Goal: Information Seeking & Learning: Check status

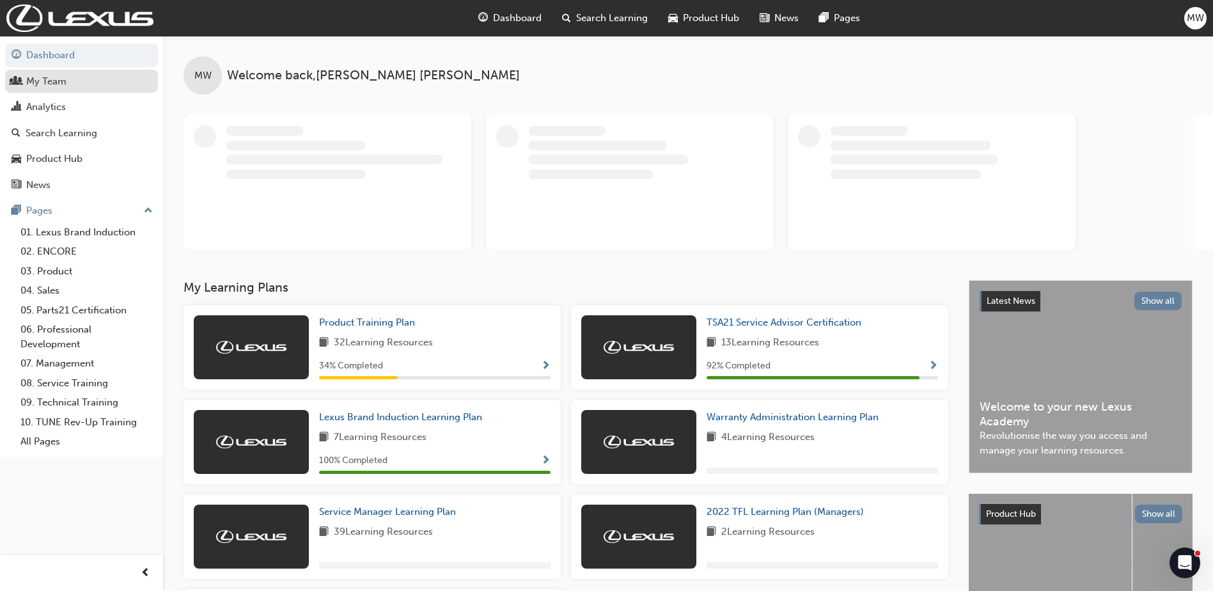
click at [47, 82] on div "My Team" at bounding box center [46, 81] width 40 height 15
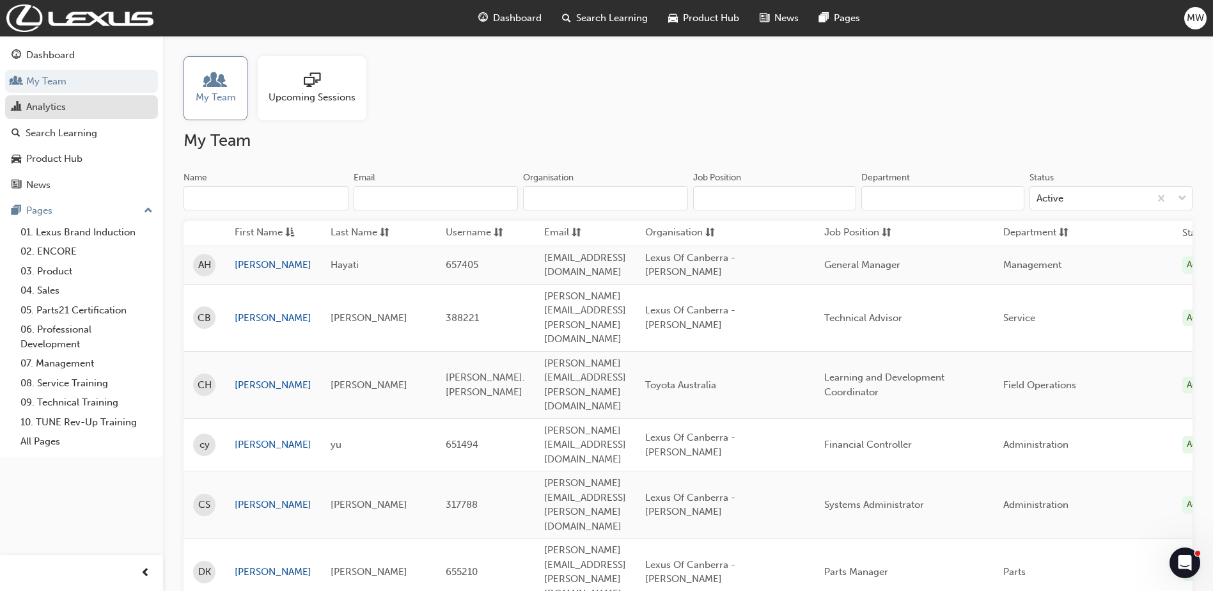
click at [47, 109] on div "Analytics" at bounding box center [46, 107] width 40 height 15
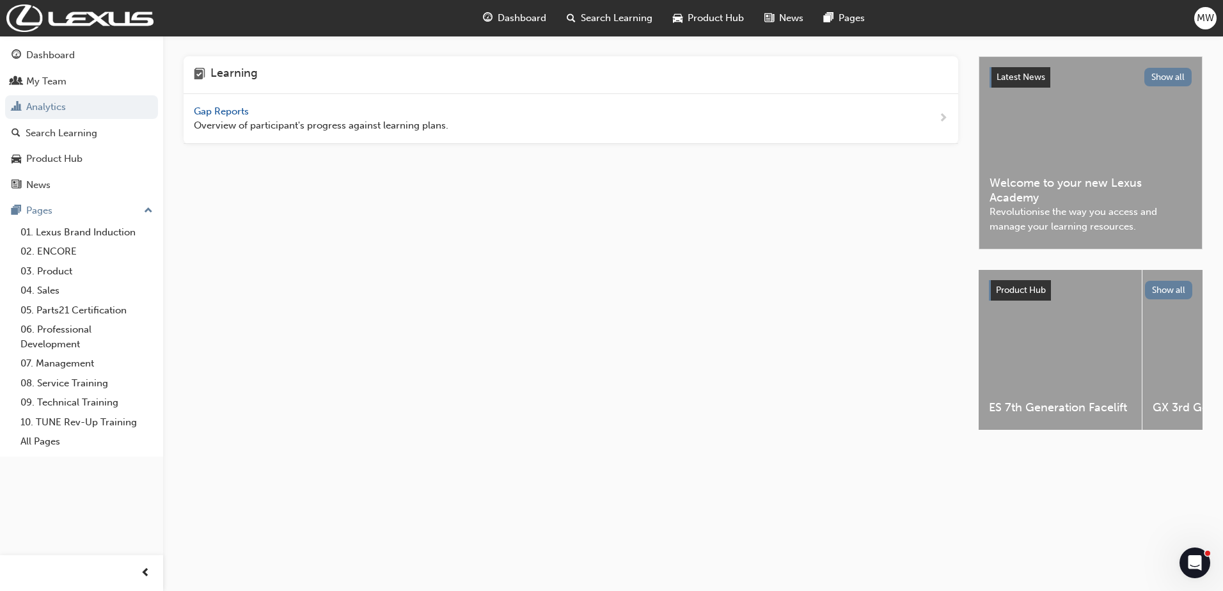
click at [962, 118] on div "Learning Gap Reports Overview of participant's progress against learning plans." at bounding box center [581, 254] width 795 height 397
click at [949, 114] on div "Gap Reports Overview of participant's progress against learning plans." at bounding box center [571, 119] width 775 height 50
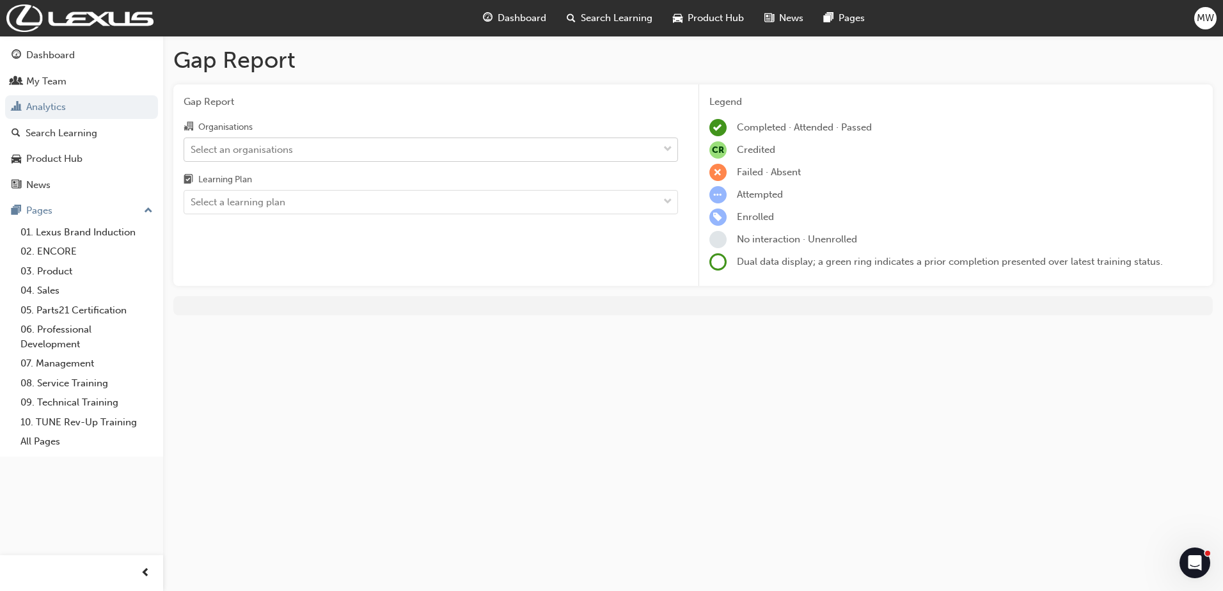
click at [312, 150] on div "Select an organisations" at bounding box center [421, 149] width 474 height 22
click at [192, 150] on input "Organisations Select an organisations" at bounding box center [191, 148] width 1 height 11
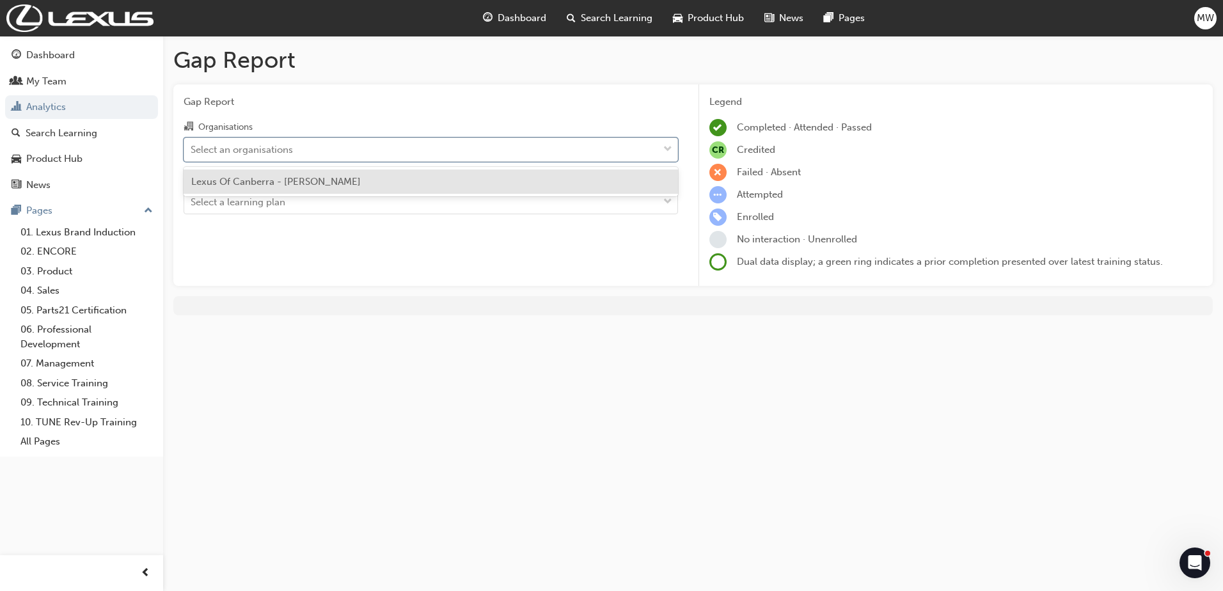
click at [304, 176] on span "Lexus Of Canberra - [PERSON_NAME]" at bounding box center [276, 182] width 170 height 12
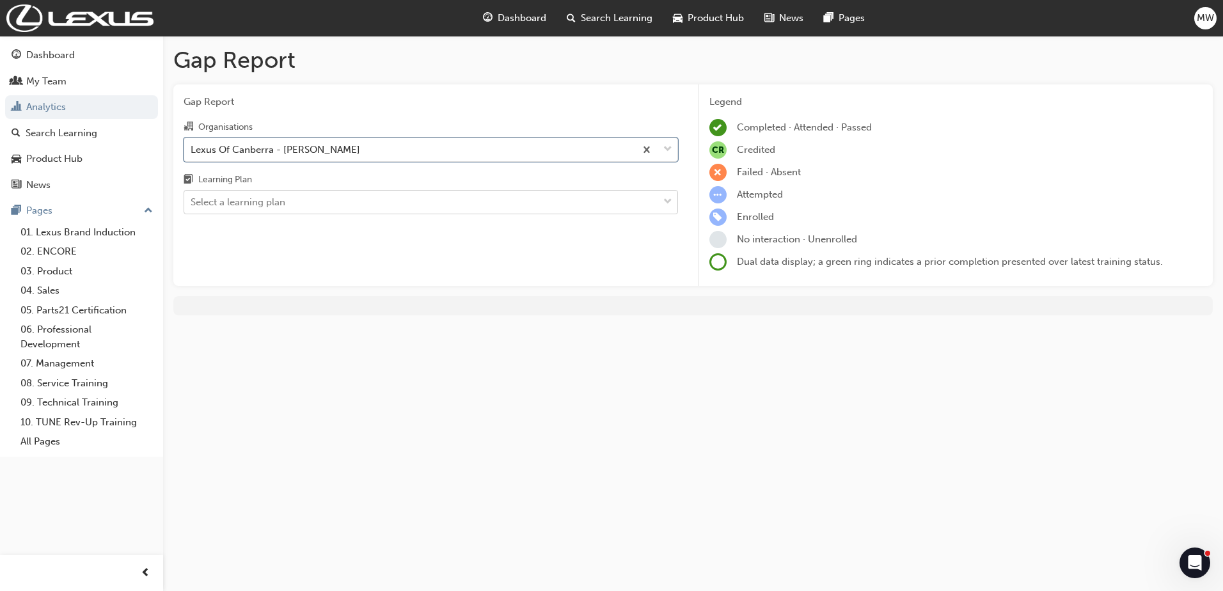
click at [287, 202] on div "Select a learning plan" at bounding box center [421, 202] width 474 height 22
click at [192, 202] on input "Learning Plan Select a learning plan" at bounding box center [191, 201] width 1 height 11
click at [520, 199] on div "Select a learning plan" at bounding box center [421, 202] width 474 height 22
click at [192, 199] on input "Learning Plan 0 results available. Select is focused ,type to refine list, pres…" at bounding box center [191, 201] width 1 height 11
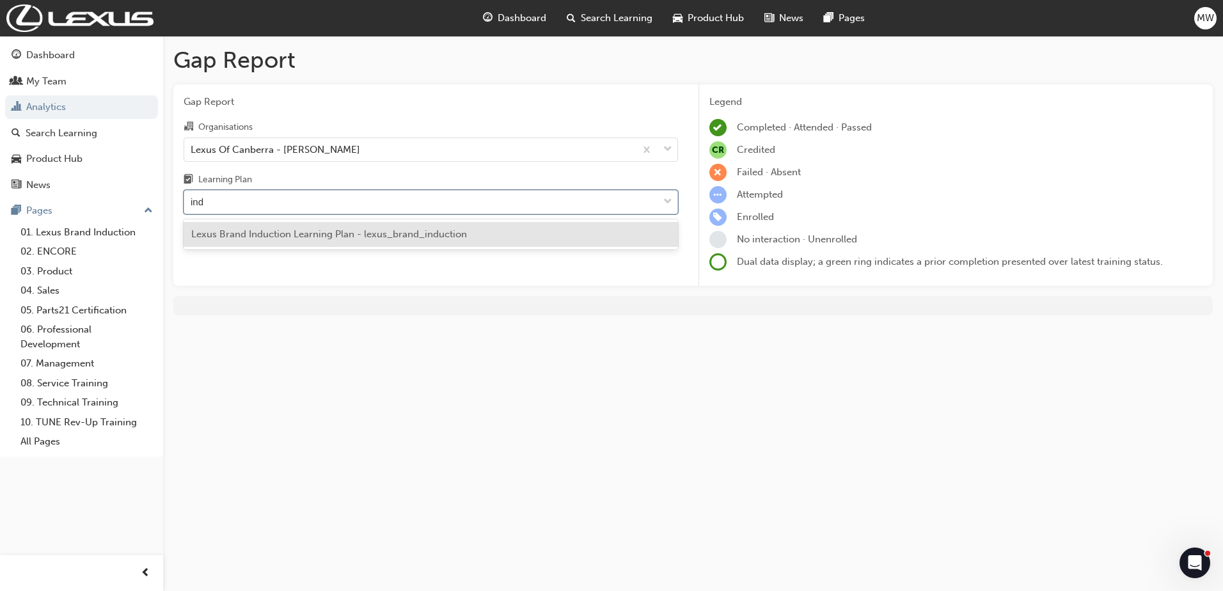
type input "indu"
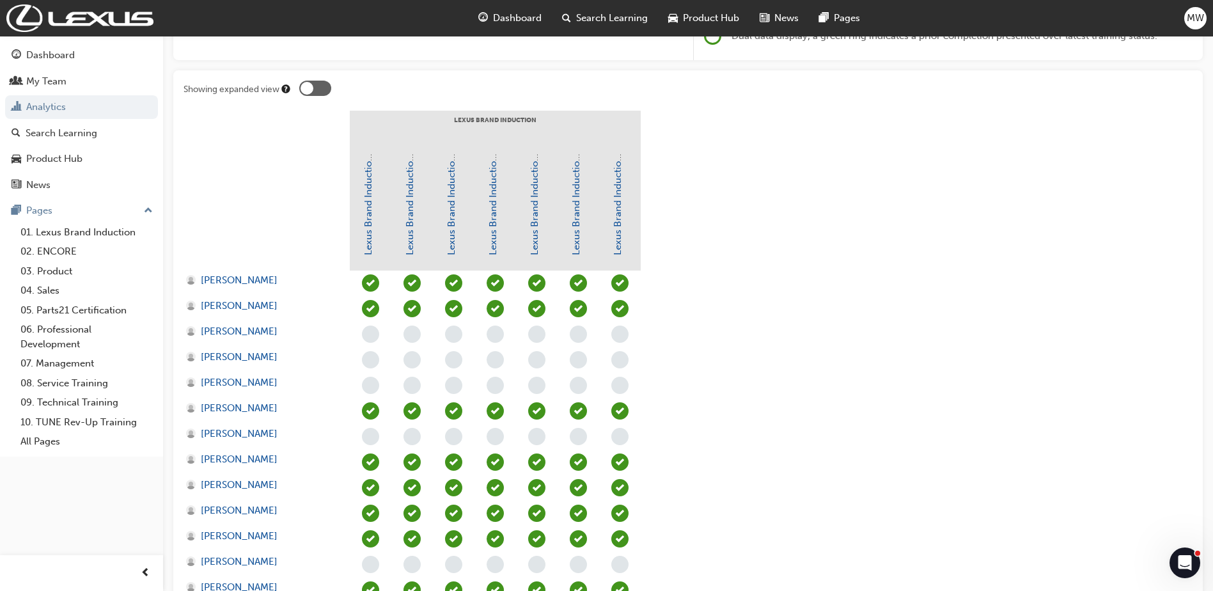
scroll to position [239, 0]
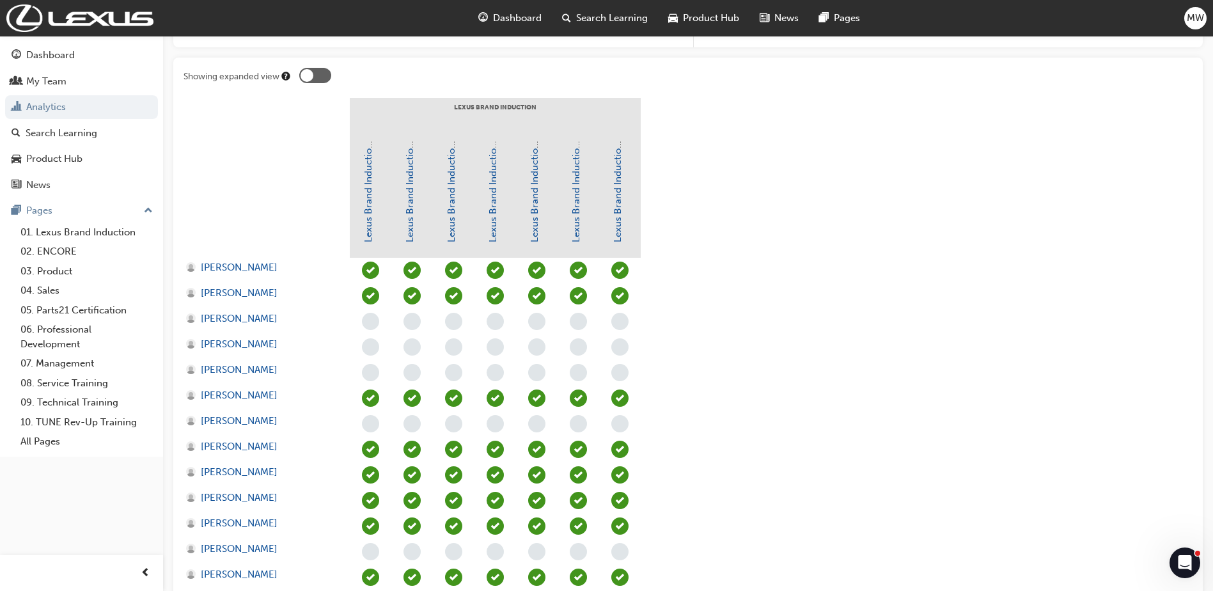
click at [312, 74] on div at bounding box center [307, 75] width 13 height 13
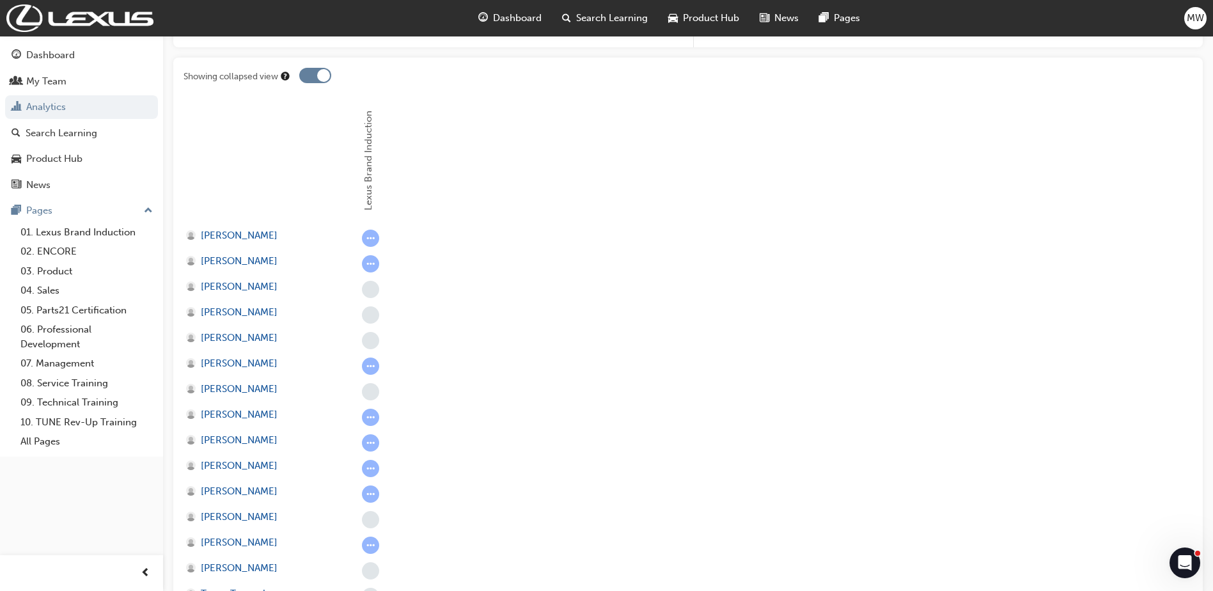
click at [312, 74] on div at bounding box center [315, 75] width 32 height 15
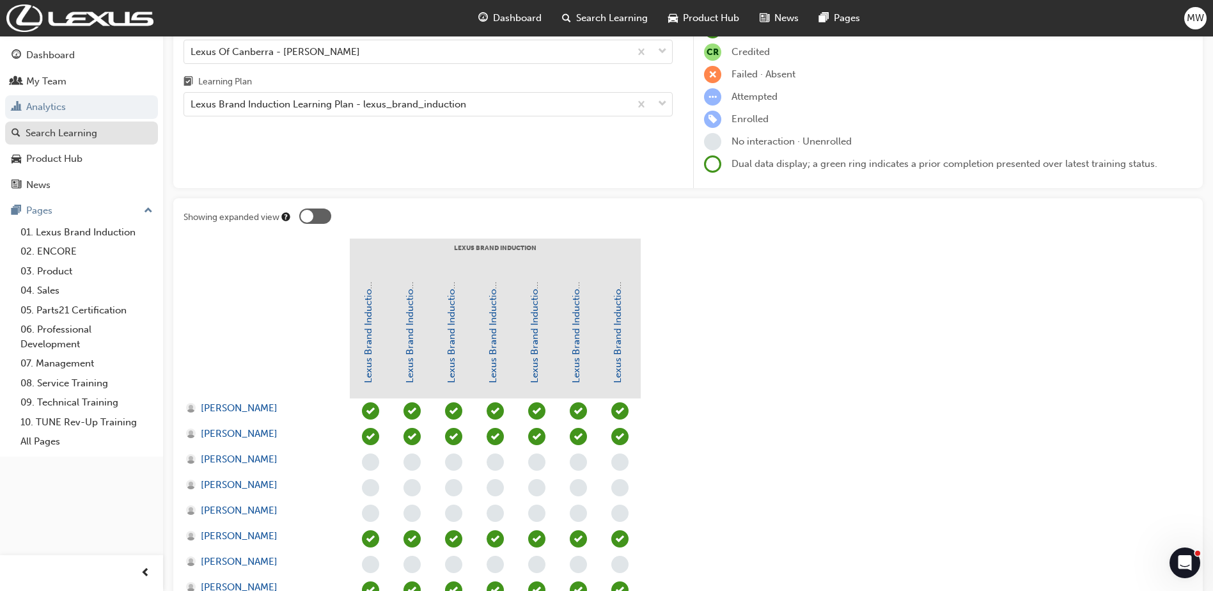
scroll to position [94, 0]
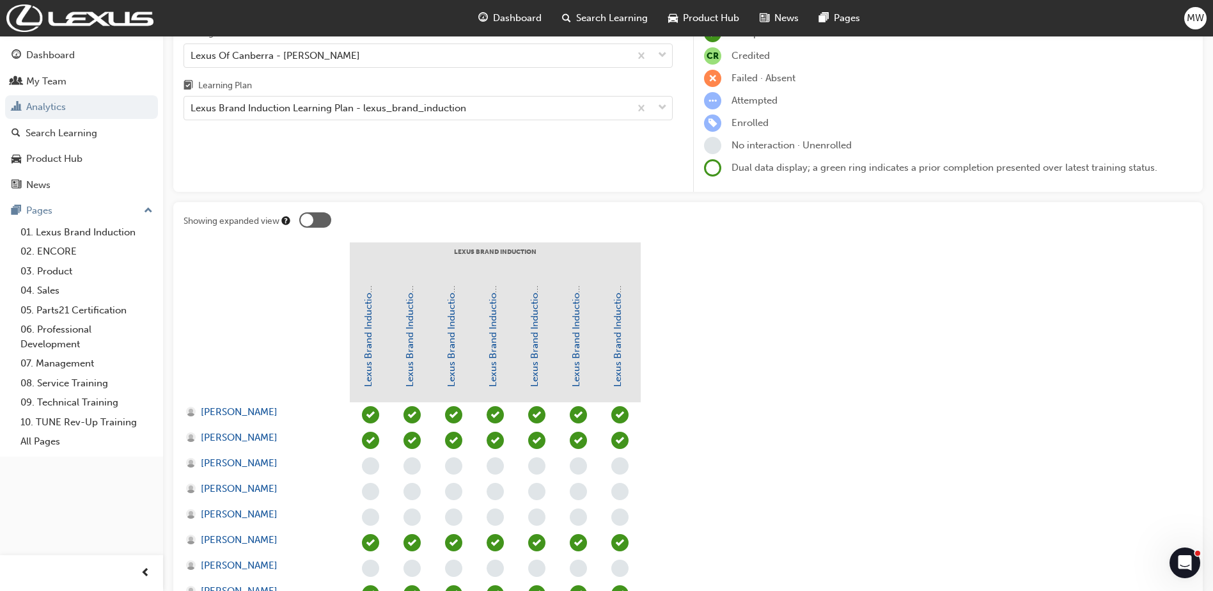
click at [58, 93] on button "Dashboard My Team Analytics Search Learning Product Hub News Pages" at bounding box center [81, 120] width 153 height 158
click at [58, 81] on div "My Team" at bounding box center [46, 81] width 40 height 15
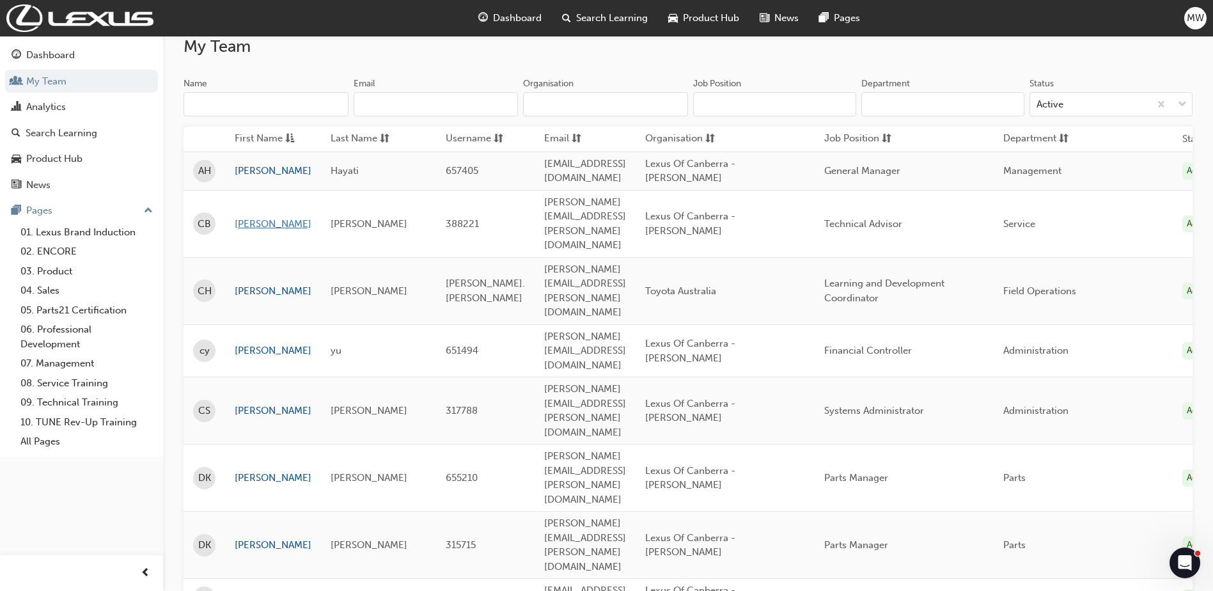
click at [244, 217] on link "[PERSON_NAME]" at bounding box center [273, 224] width 77 height 15
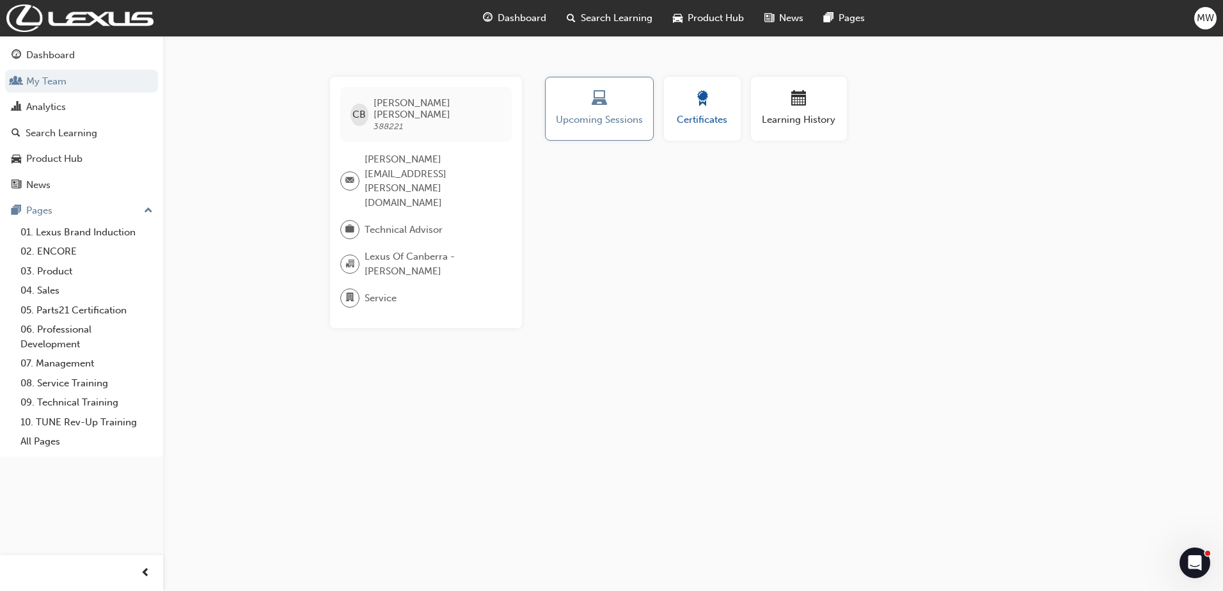
click at [692, 116] on span "Certificates" at bounding box center [703, 120] width 58 height 15
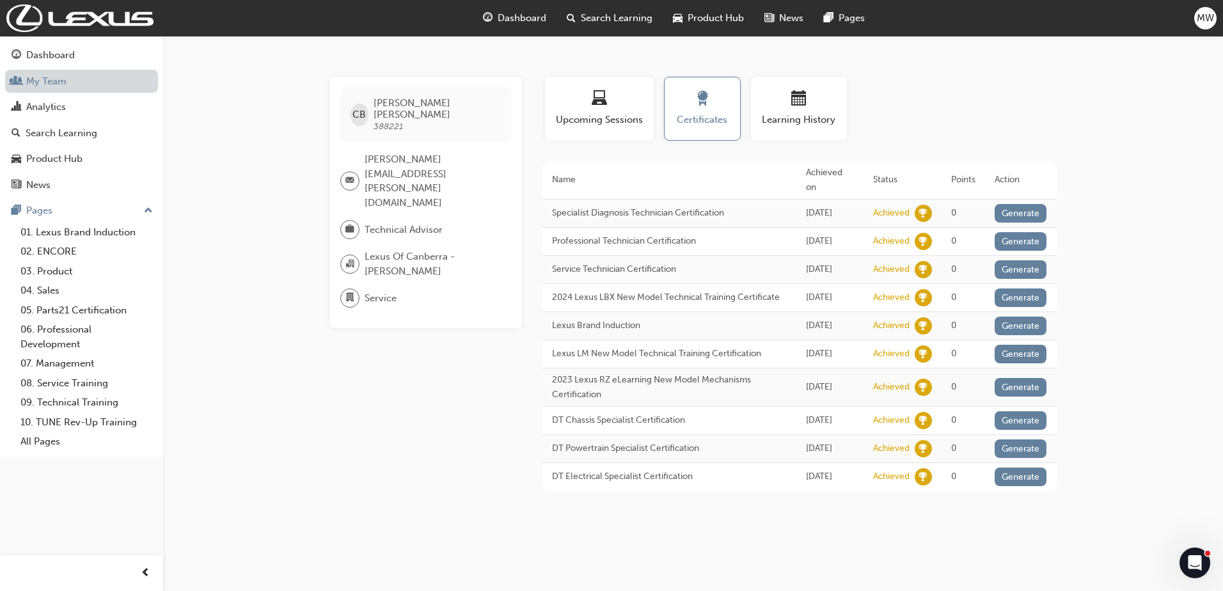
click at [48, 82] on link "My Team" at bounding box center [81, 82] width 153 height 24
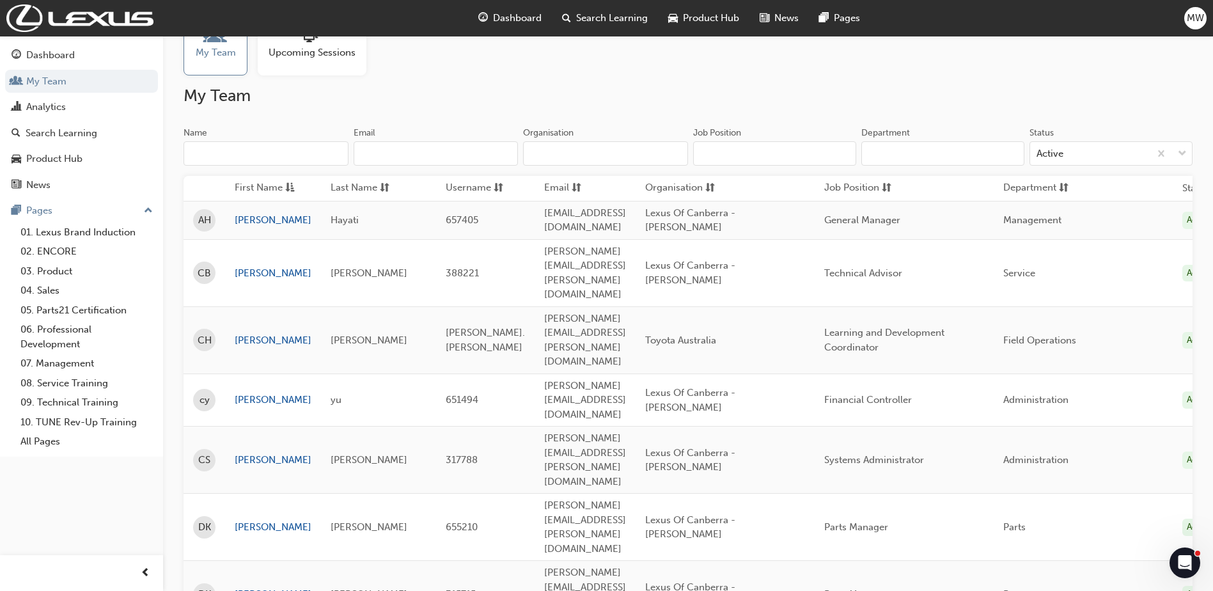
scroll to position [54, 0]
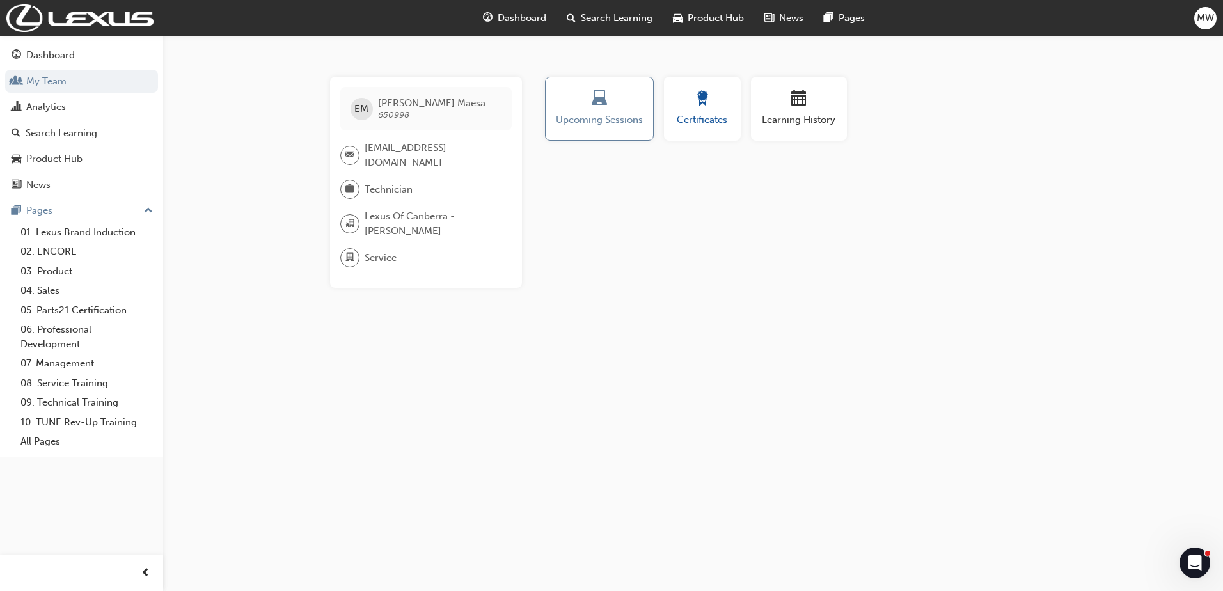
click at [681, 130] on button "Certificates" at bounding box center [702, 109] width 77 height 64
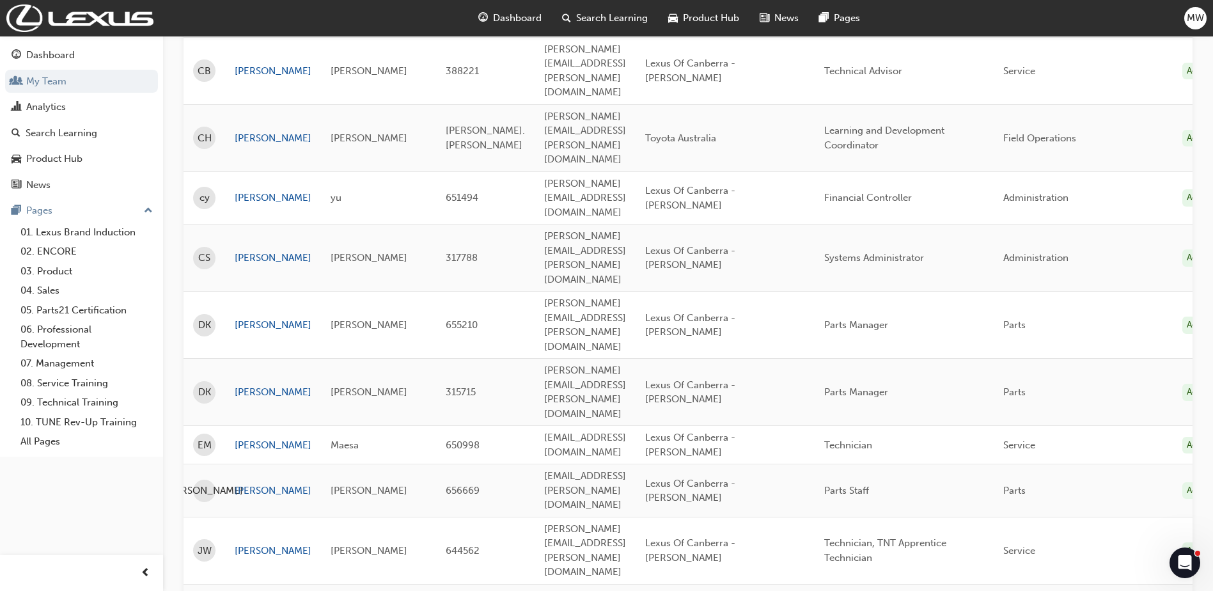
scroll to position [257, 0]
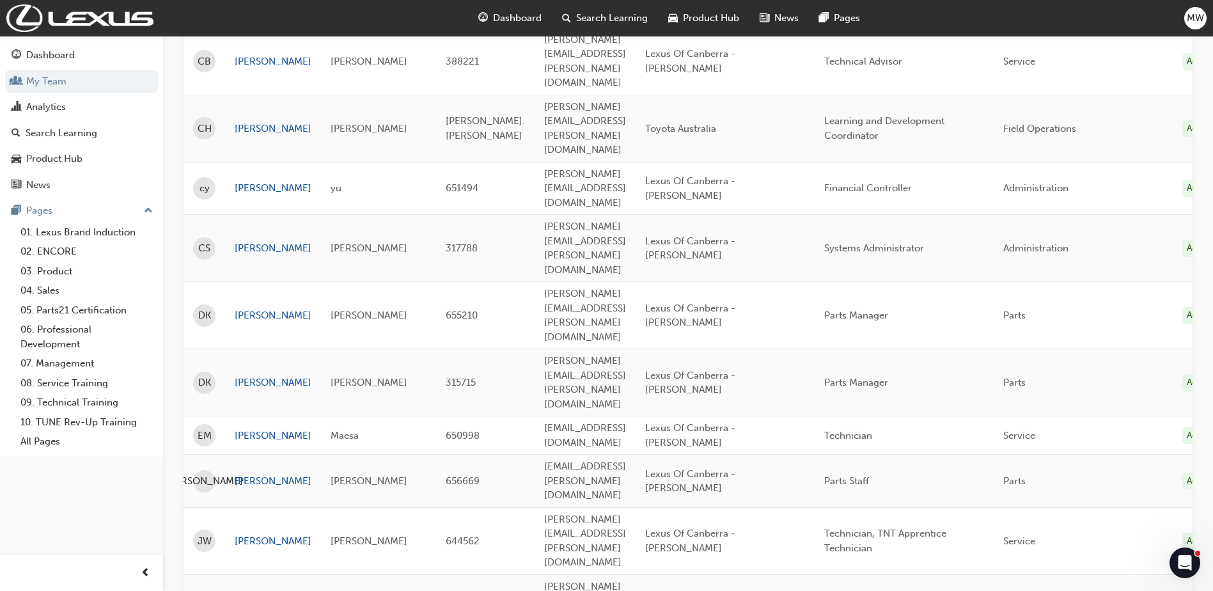
click at [234, 507] on td "[PERSON_NAME]" at bounding box center [273, 540] width 96 height 67
click at [249, 534] on link "[PERSON_NAME]" at bounding box center [273, 541] width 77 height 15
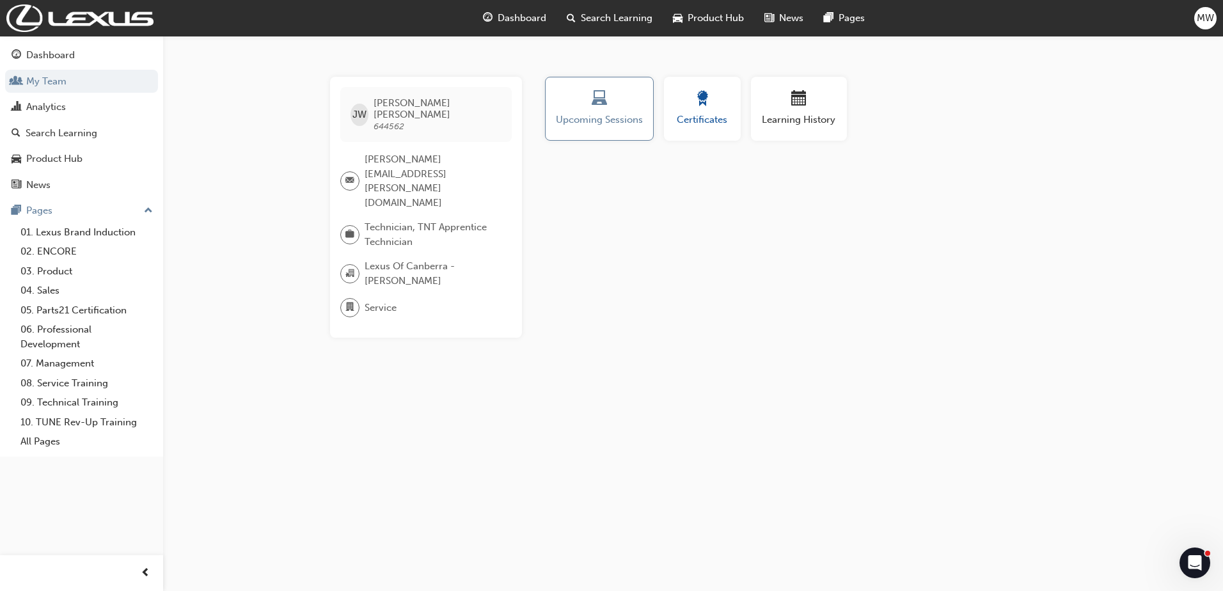
click at [683, 108] on div "button" at bounding box center [703, 101] width 58 height 20
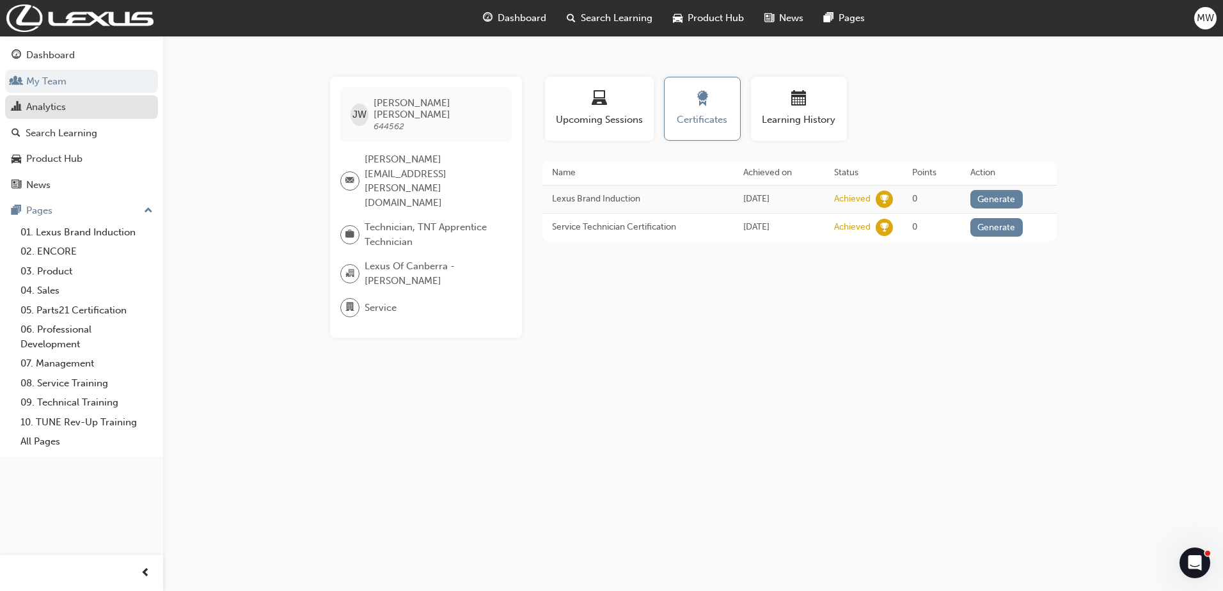
click at [51, 102] on div "Analytics" at bounding box center [46, 107] width 40 height 15
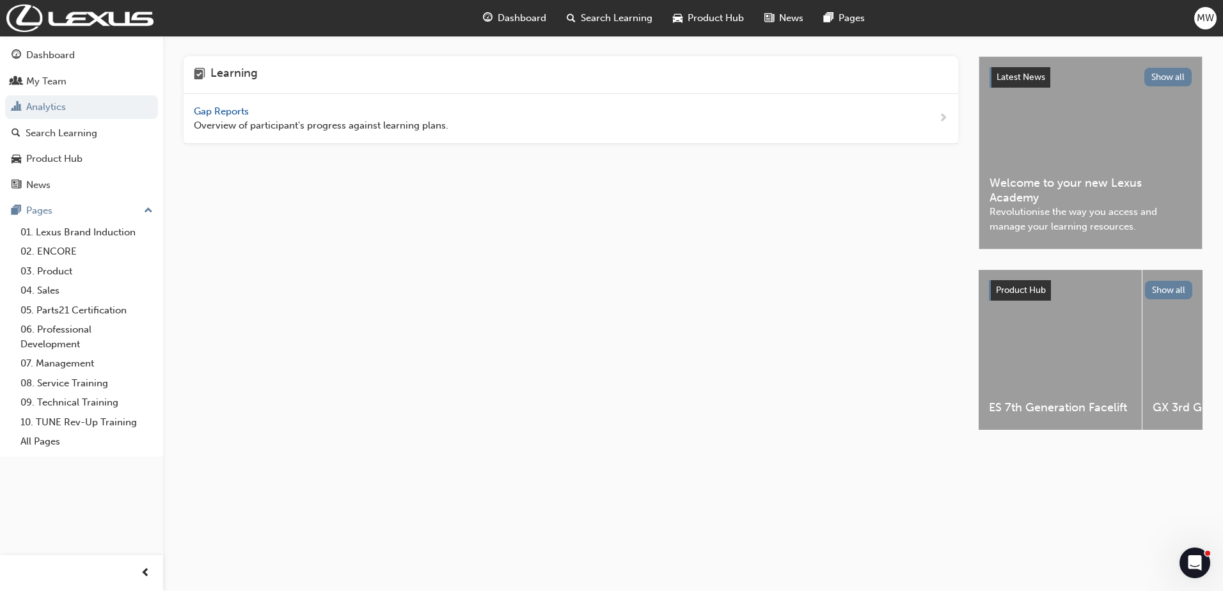
click at [290, 116] on div "Gap Reports Overview of participant's progress against learning plans." at bounding box center [321, 118] width 255 height 29
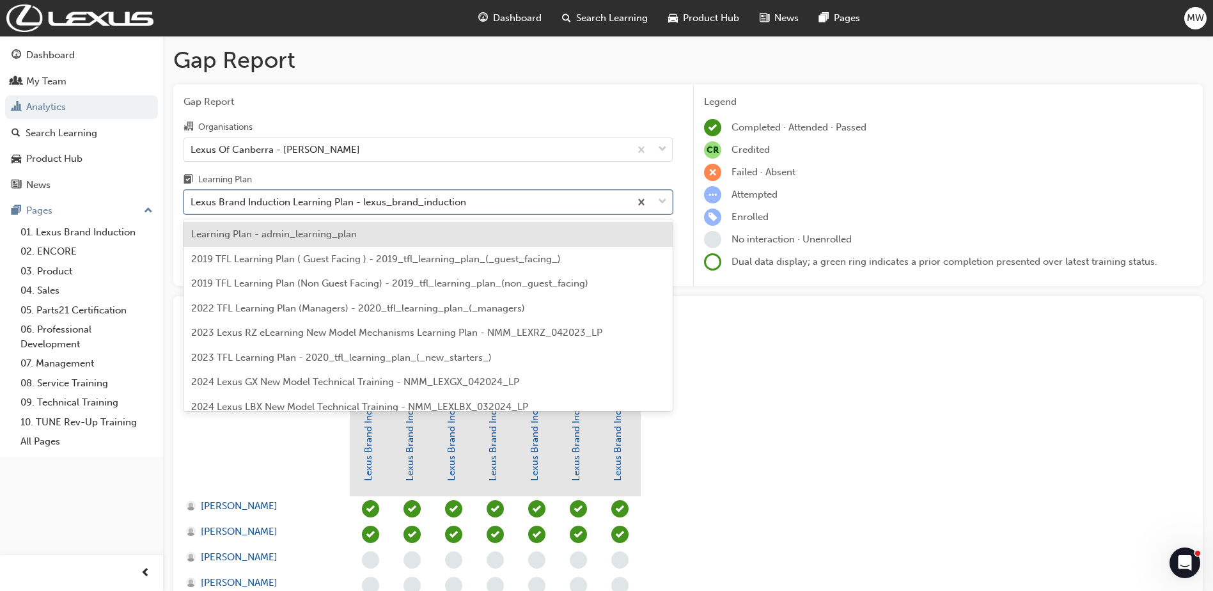
click at [519, 210] on div "Lexus Brand Induction Learning Plan - lexus_brand_induction" at bounding box center [407, 202] width 446 height 22
click at [192, 207] on input "Learning Plan option Learning Plan - admin_learning_plan focused, 1 of 152. 152…" at bounding box center [191, 201] width 1 height 11
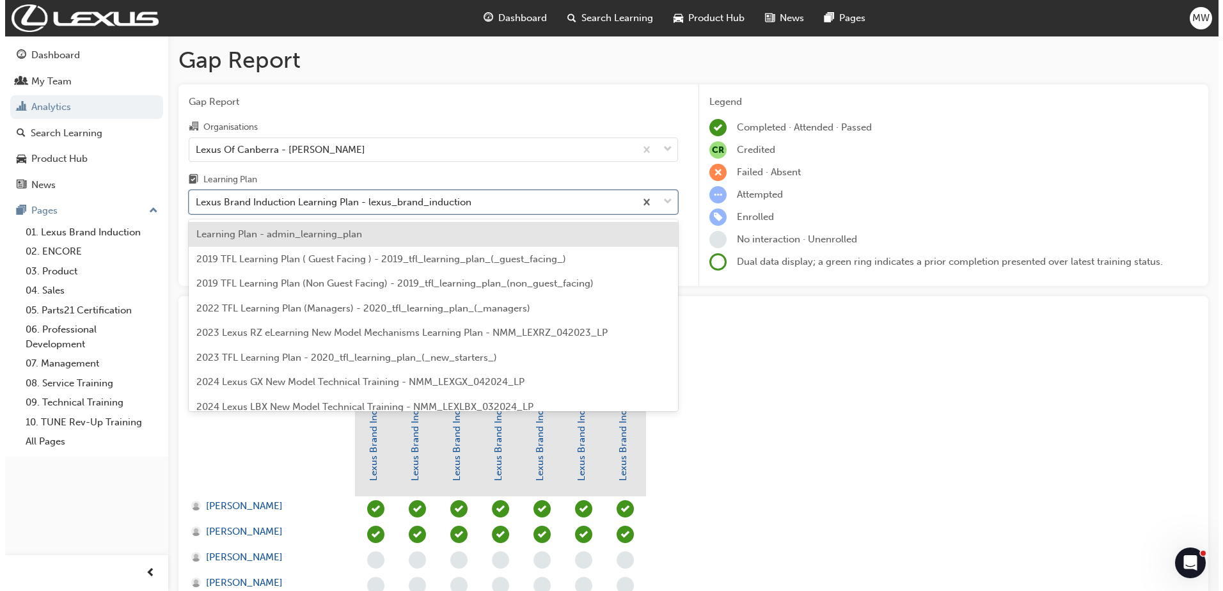
scroll to position [1720, 0]
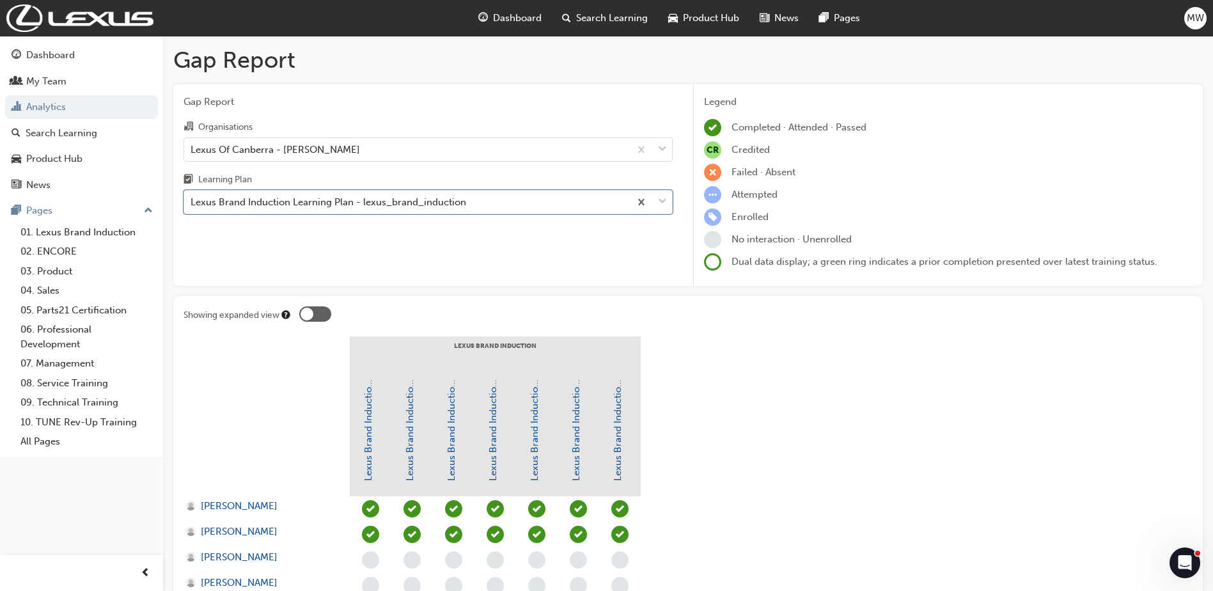
drag, startPoint x: 486, startPoint y: 206, endPoint x: 180, endPoint y: 211, distance: 305.8
click at [180, 211] on div "Gap Report Organisations Lexus Of Canberra - [PERSON_NAME] Learning Plan 0 resu…" at bounding box center [428, 185] width 510 height 202
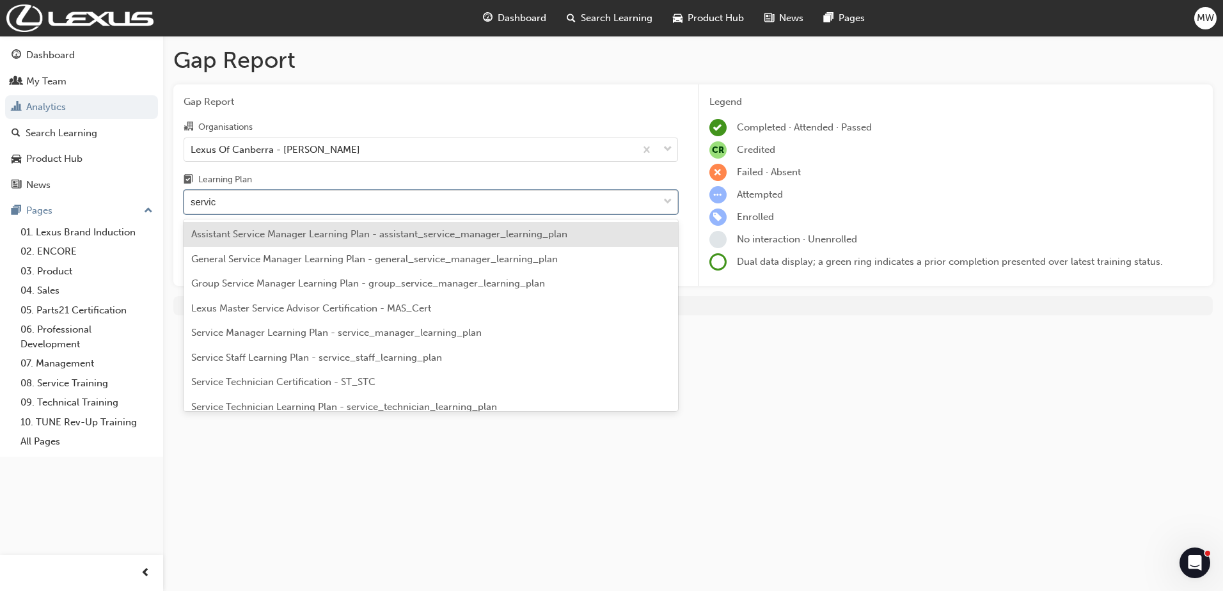
type input "service"
click at [356, 360] on span "Service Staff Learning Plan - service_staff_learning_plan" at bounding box center [316, 358] width 251 height 12
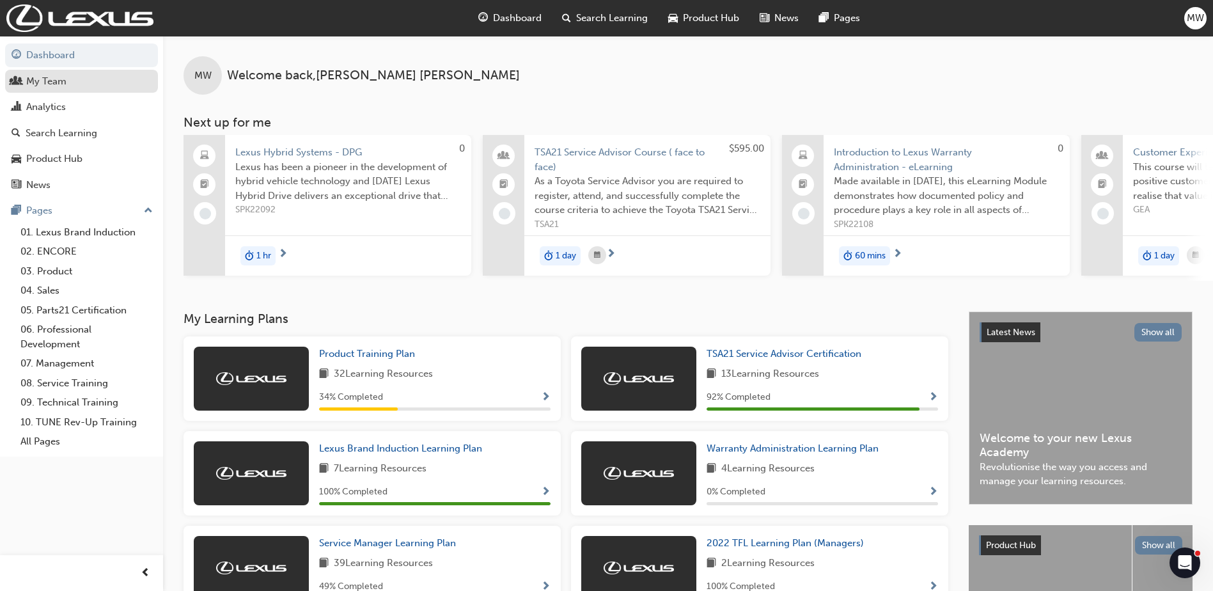
click at [40, 84] on div "My Team" at bounding box center [46, 81] width 40 height 15
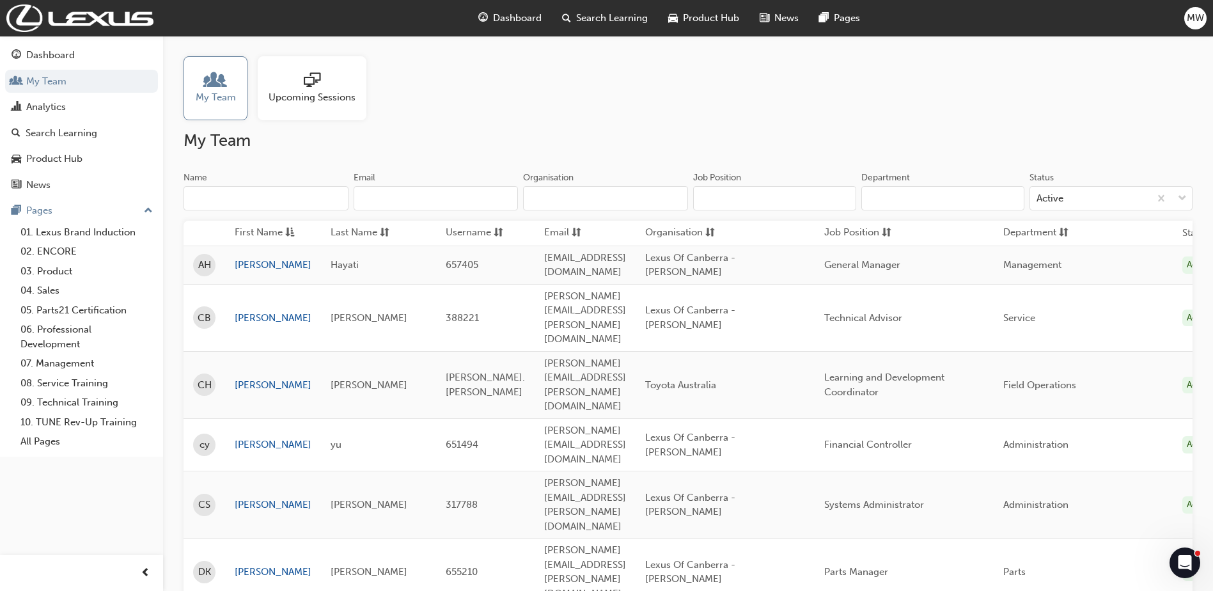
click at [982, 203] on input "Department" at bounding box center [943, 198] width 163 height 24
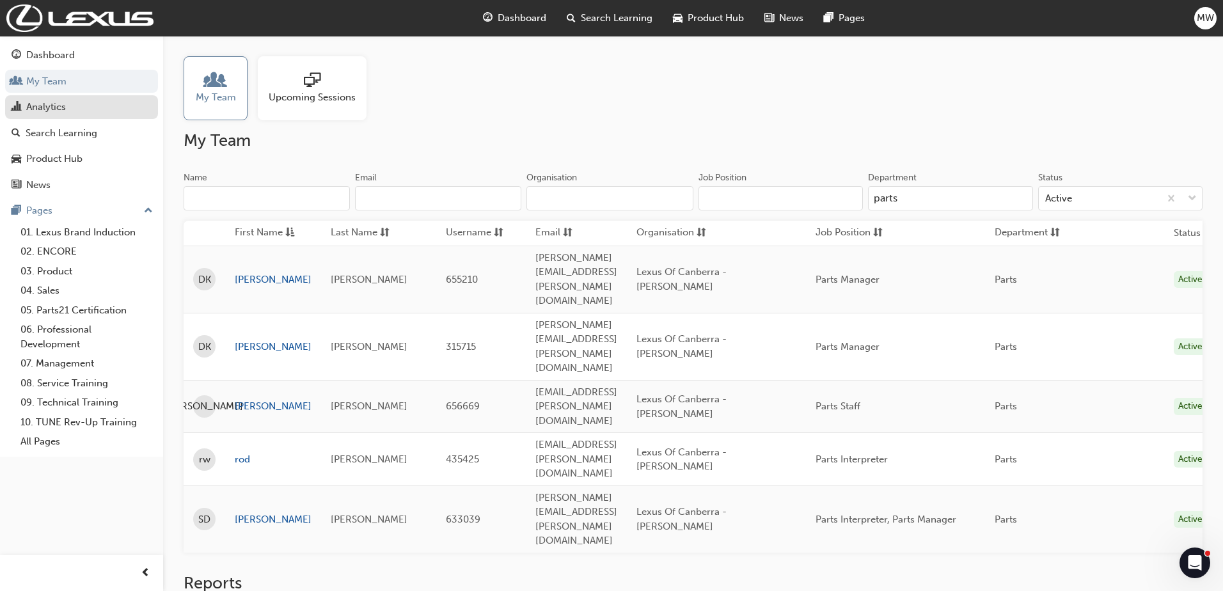
type input "parts"
click at [63, 109] on div "Analytics" at bounding box center [46, 107] width 40 height 15
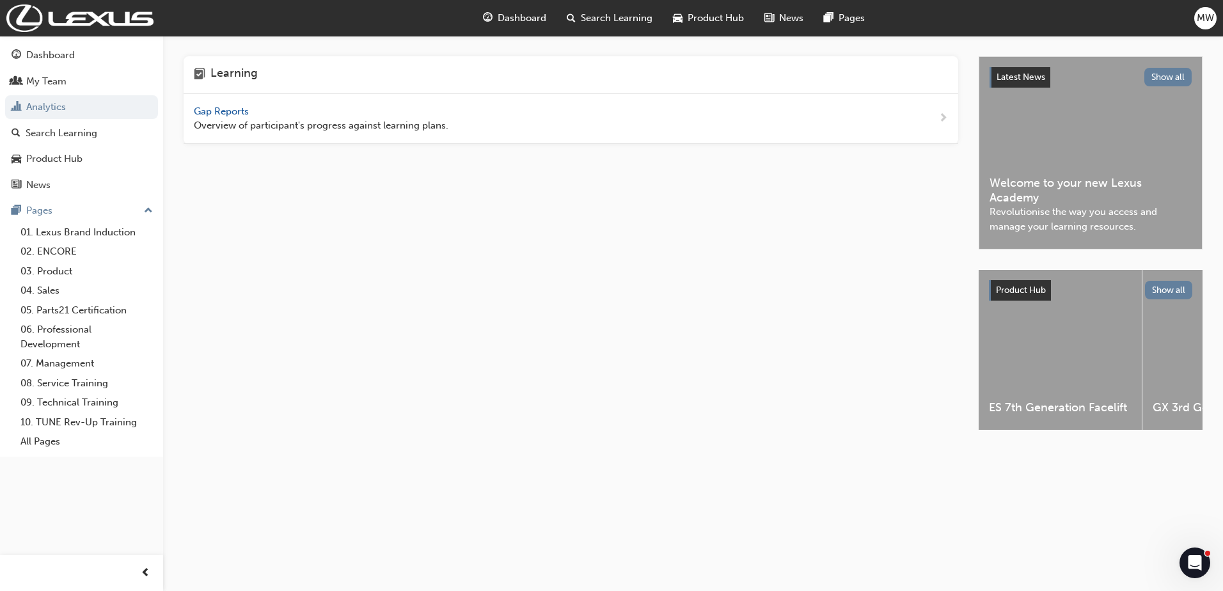
click at [226, 115] on span "Gap Reports" at bounding box center [223, 112] width 58 height 12
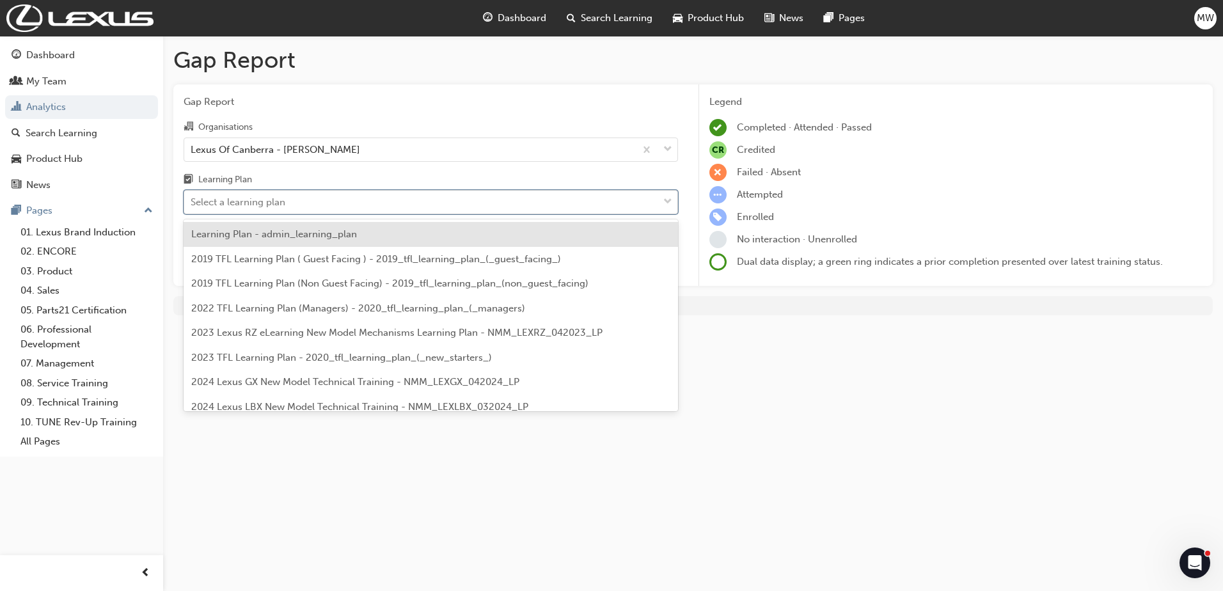
click at [495, 205] on div "Select a learning plan" at bounding box center [421, 202] width 474 height 22
click at [192, 205] on input "Learning Plan option Learning Plan - admin_learning_plan focused, 1 of 152. 152…" at bounding box center [191, 201] width 1 height 11
type input "ind"
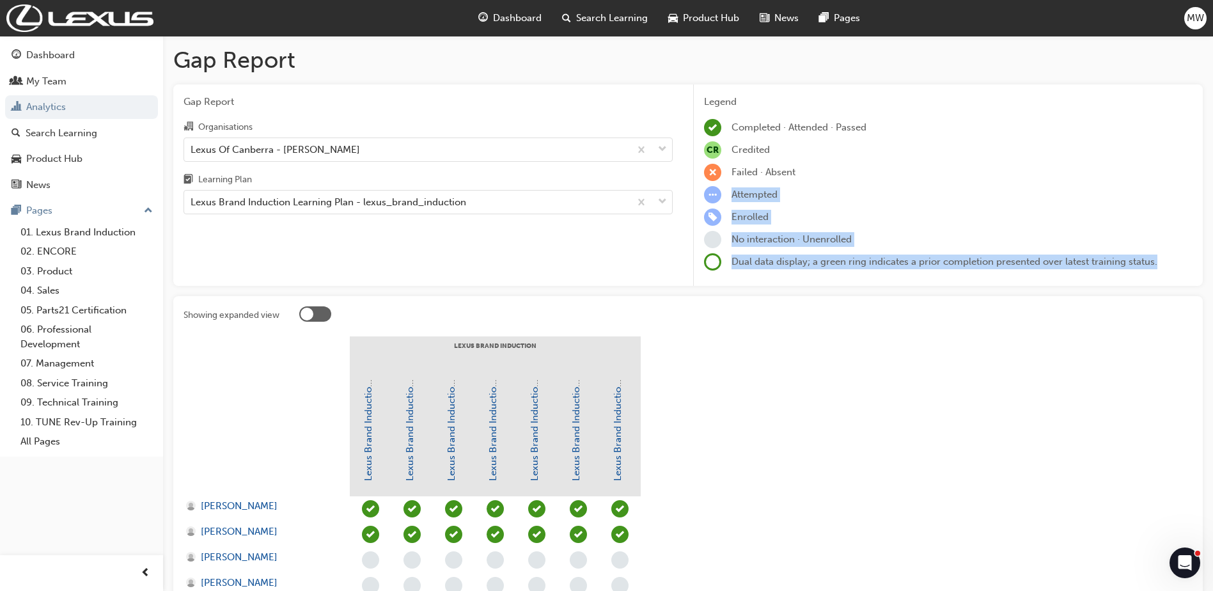
drag, startPoint x: 1212, startPoint y: 173, endPoint x: 1210, endPoint y: 248, distance: 74.9
click at [1210, 248] on div "Gap Report Gap Report Organisations Lexus Of Canberra - PHILLIP Learning Plan L…" at bounding box center [688, 560] width 1050 height 1048
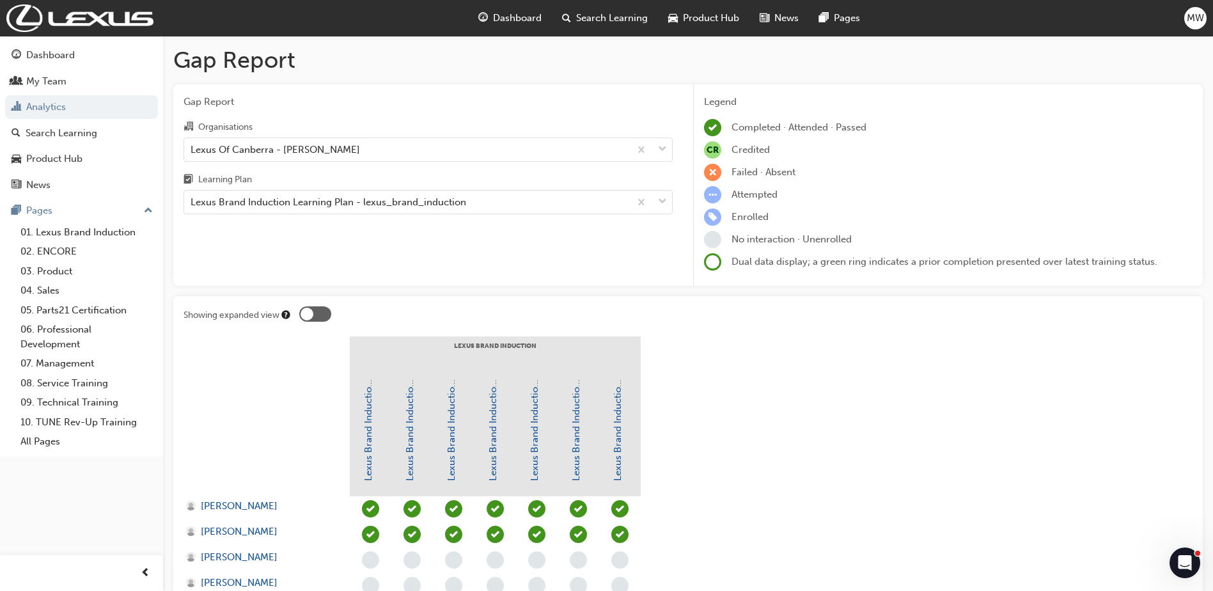
drag, startPoint x: 1210, startPoint y: 248, endPoint x: 1209, endPoint y: 121, distance: 127.3
click at [1147, 140] on div "Legend Completed · Attended · Passed CR Credited Failed · Absent Attempted Enro…" at bounding box center [948, 183] width 489 height 177
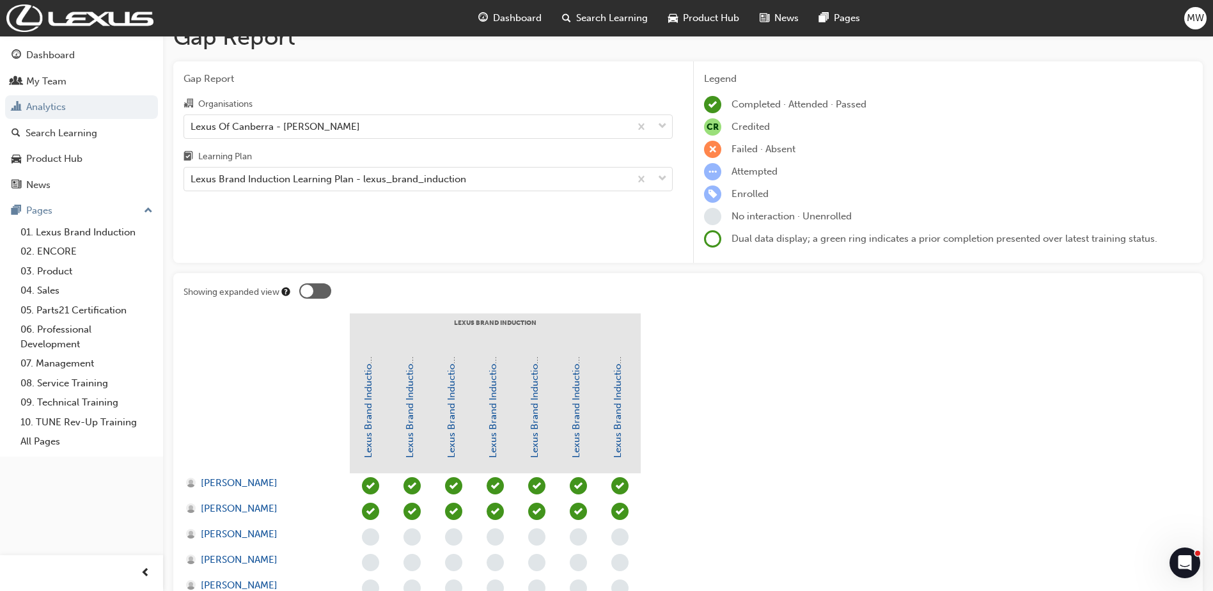
scroll to position [14, 0]
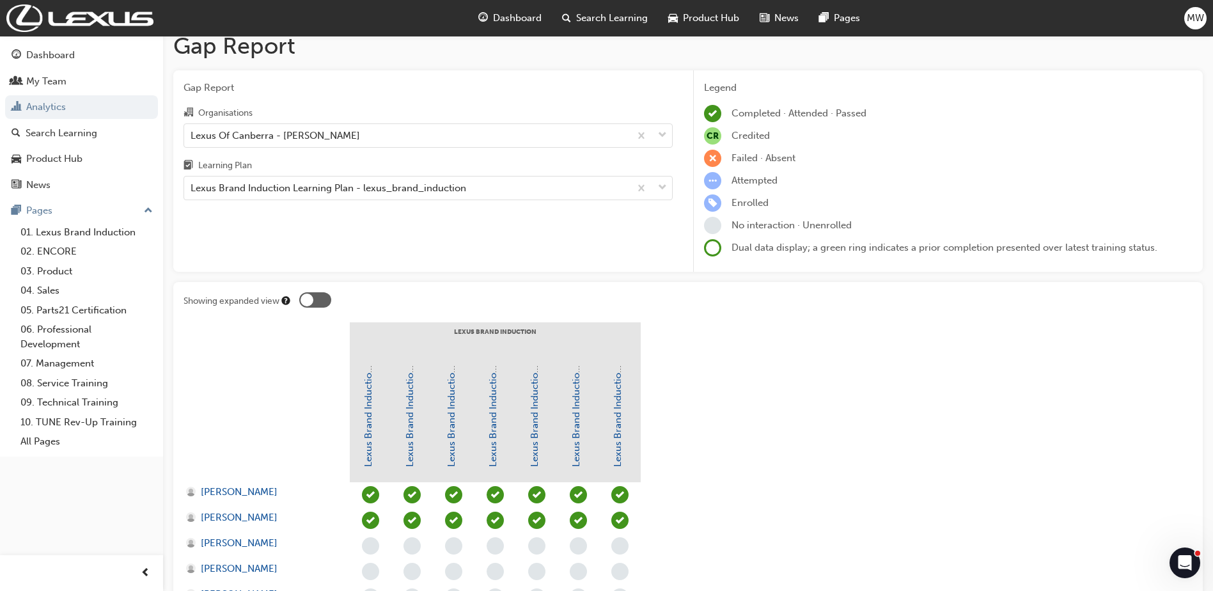
click at [716, 250] on span at bounding box center [712, 247] width 17 height 17
click at [791, 240] on div "Dual data display; a green ring indicates a prior completion presented over lat…" at bounding box center [948, 247] width 489 height 17
drag, startPoint x: 846, startPoint y: 239, endPoint x: 867, endPoint y: 241, distance: 20.6
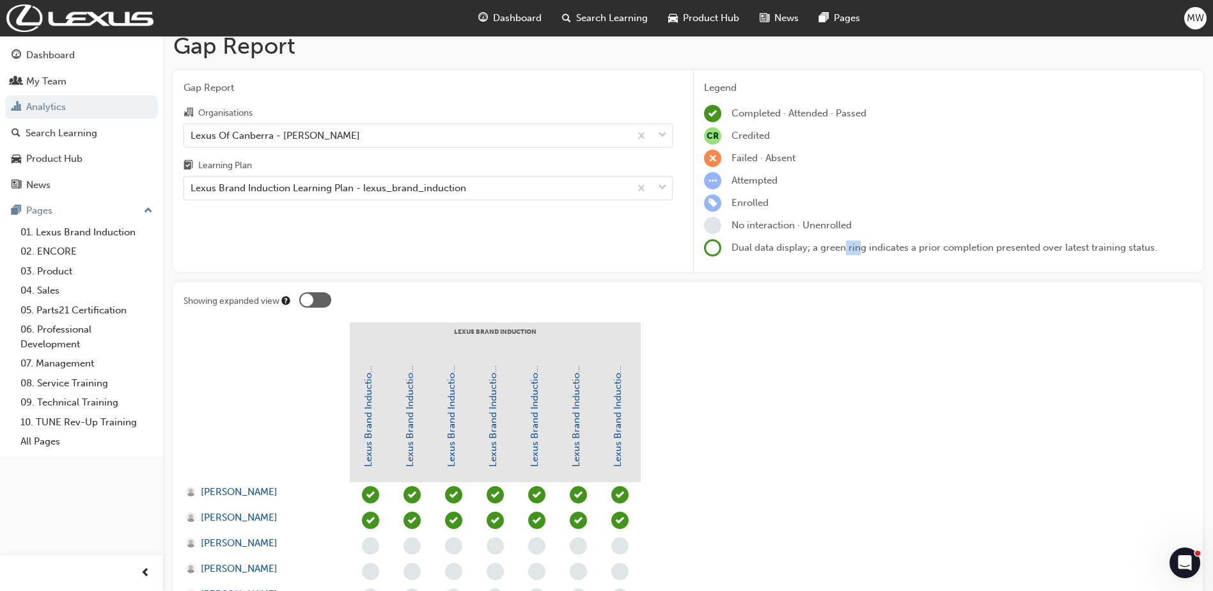
click at [867, 241] on div "Legend Completed · Attended · Passed CR Credited Failed · Absent Attempted Enro…" at bounding box center [948, 169] width 489 height 177
drag, startPoint x: 867, startPoint y: 241, endPoint x: 757, endPoint y: 249, distance: 110.4
click at [757, 249] on span "Dual data display; a green ring indicates a prior completion presented over lat…" at bounding box center [945, 248] width 426 height 12
drag, startPoint x: 757, startPoint y: 249, endPoint x: 767, endPoint y: 282, distance: 34.2
click at [754, 249] on span "Dual data display; a green ring indicates a prior completion presented over lat…" at bounding box center [945, 248] width 426 height 12
